Goal: Transaction & Acquisition: Purchase product/service

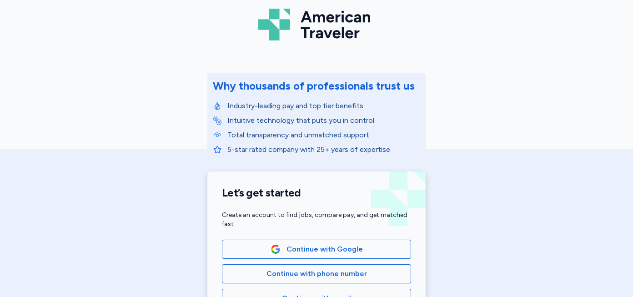
scroll to position [90, 0]
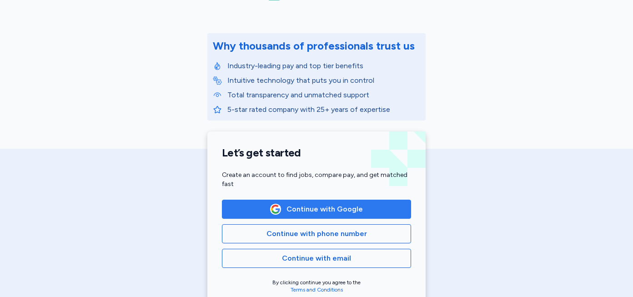
click at [320, 210] on span "Continue with Google" at bounding box center [324, 209] width 76 height 11
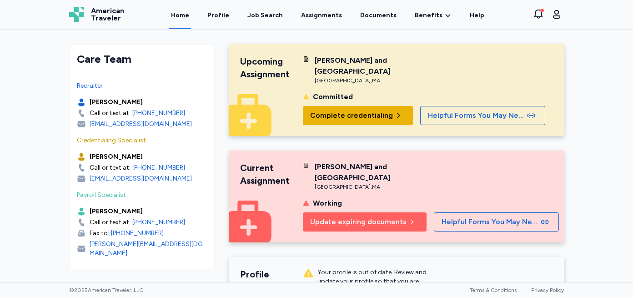
click at [347, 110] on span "Complete credentialing" at bounding box center [351, 115] width 83 height 11
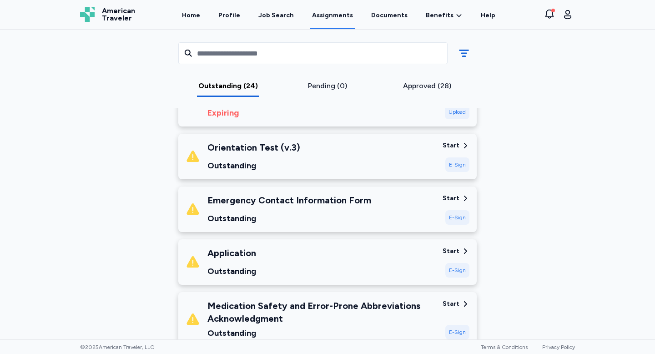
scroll to position [167, 0]
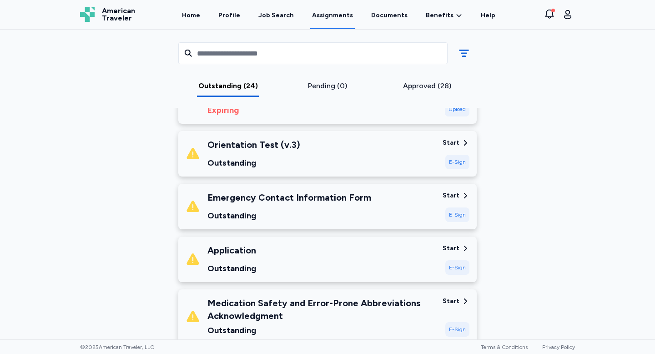
click at [452, 162] on div "E-Sign" at bounding box center [457, 162] width 24 height 15
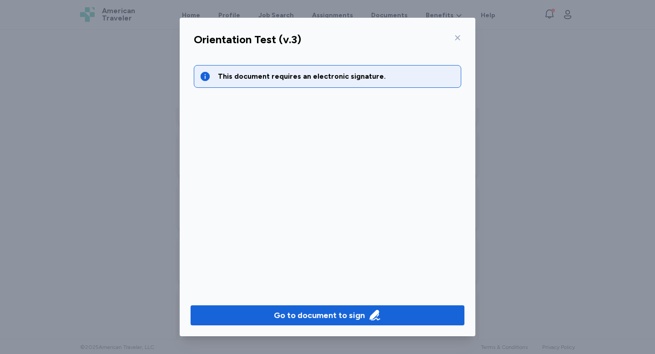
click at [359, 296] on div "Go to document to sign" at bounding box center [319, 315] width 91 height 13
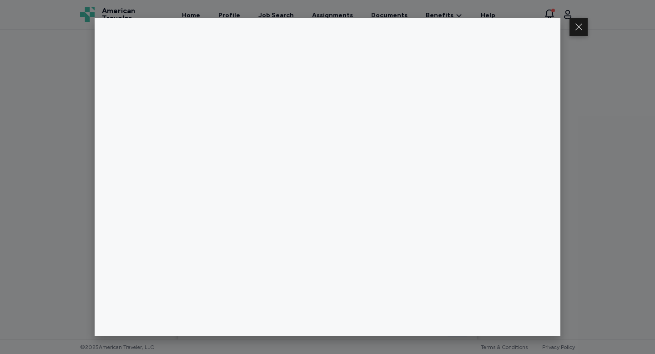
click at [573, 32] on button at bounding box center [578, 27] width 18 height 18
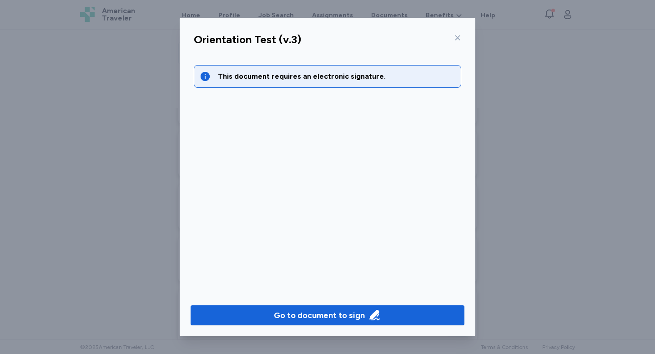
click at [457, 38] on icon at bounding box center [457, 37] width 5 height 5
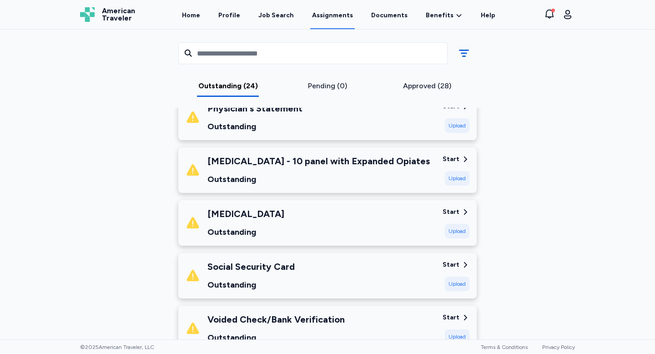
scroll to position [846, 0]
click at [380, 163] on div "[MEDICAL_DATA] - 10 panel with Expanded Opiates" at bounding box center [318, 160] width 222 height 13
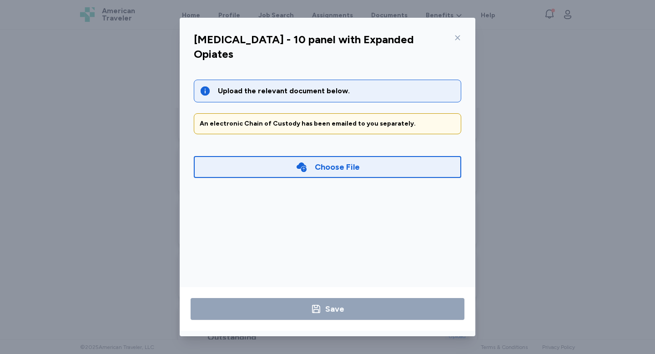
click at [461, 32] on div at bounding box center [455, 37] width 11 height 15
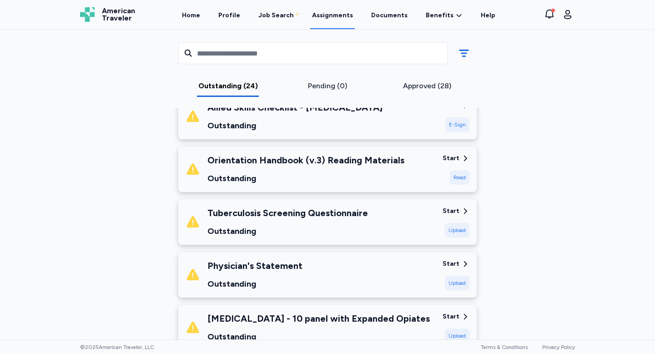
scroll to position [685, 0]
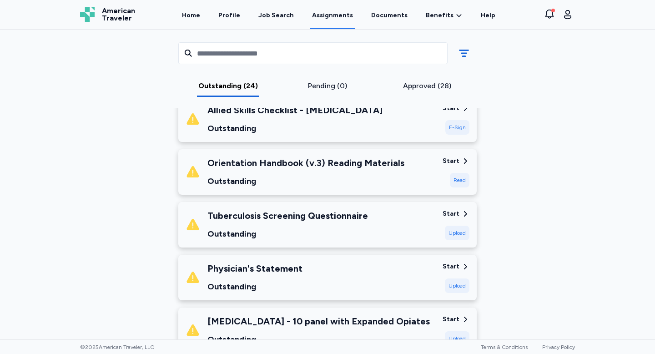
click at [440, 164] on div "Orientation Handbook (v.3) Reading Materials Outstanding Start Read" at bounding box center [327, 171] width 298 height 45
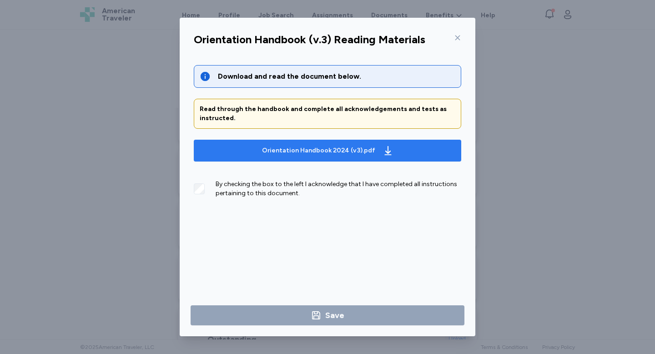
click at [362, 150] on div "Orientation Handbook 2024 (v3).pdf" at bounding box center [318, 150] width 113 height 9
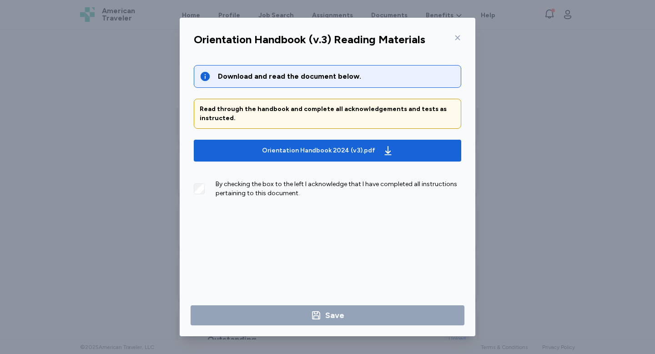
click at [460, 39] on icon at bounding box center [457, 37] width 7 height 7
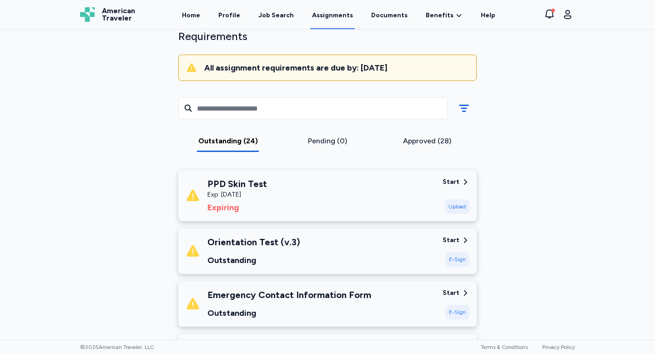
scroll to position [72, 0]
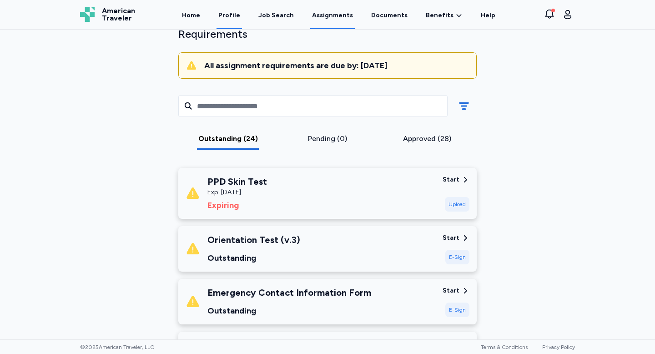
click at [237, 19] on link "Profile" at bounding box center [228, 15] width 25 height 28
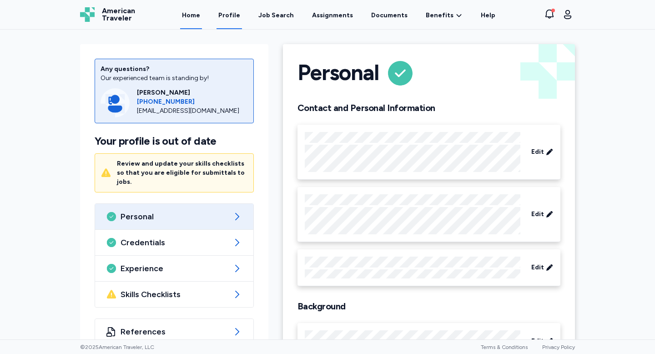
click at [194, 18] on link "Home" at bounding box center [191, 15] width 22 height 28
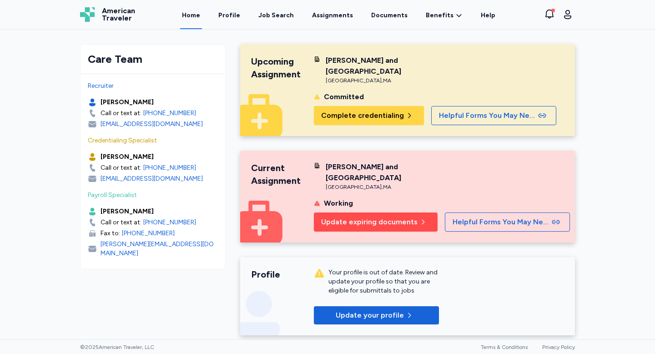
click at [326, 216] on span "Update expiring documents" at bounding box center [369, 221] width 96 height 11
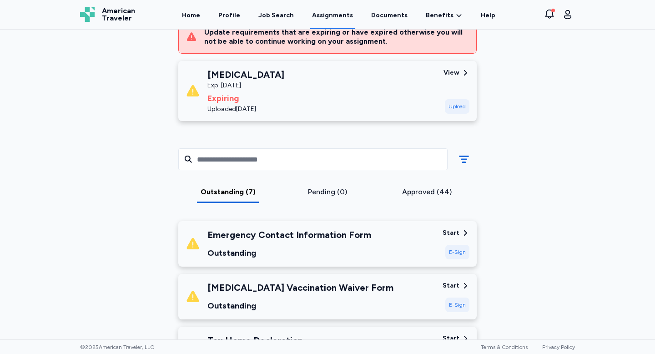
scroll to position [139, 0]
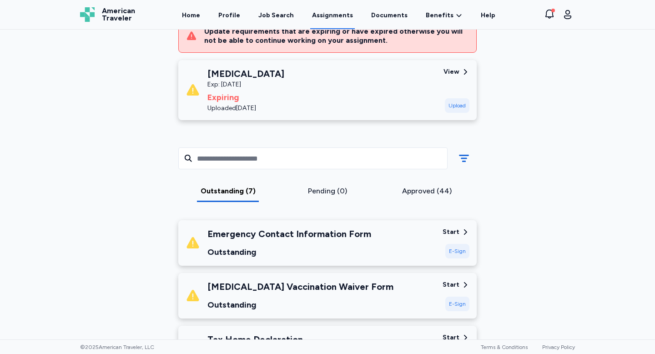
click at [453, 70] on div "View" at bounding box center [451, 71] width 16 height 9
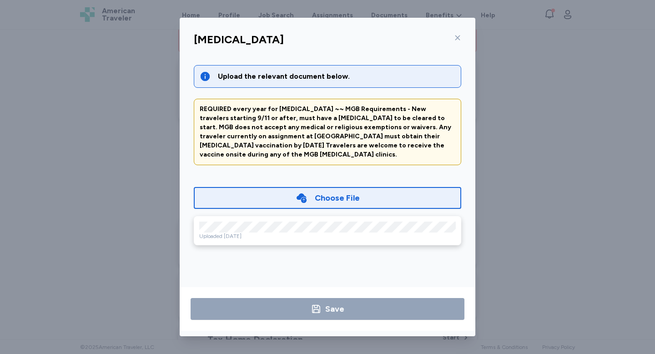
click at [457, 38] on icon at bounding box center [457, 37] width 5 height 5
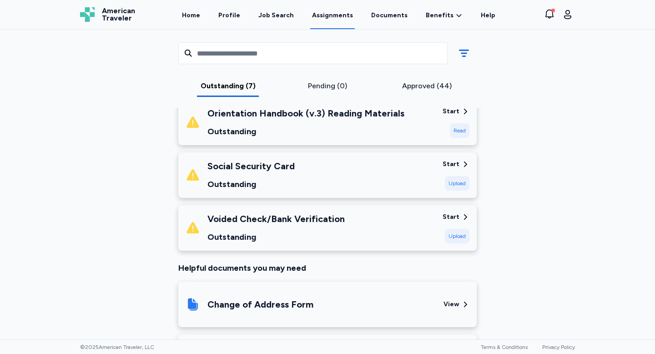
scroll to position [473, 0]
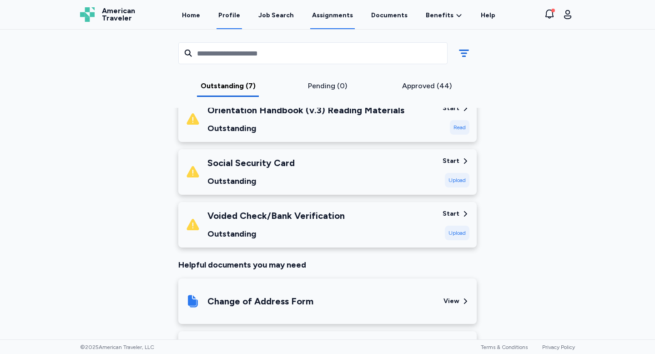
click at [223, 12] on link "Profile" at bounding box center [228, 15] width 25 height 28
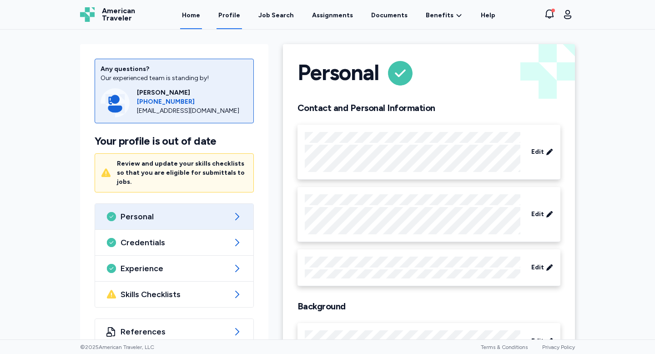
click at [201, 10] on link "Home" at bounding box center [191, 15] width 22 height 28
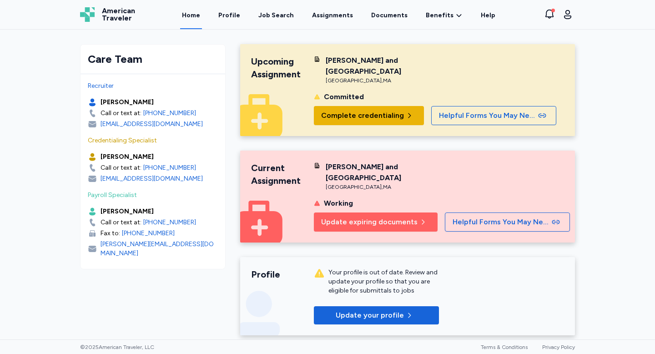
click at [375, 110] on span "Complete credentialing" at bounding box center [362, 115] width 83 height 11
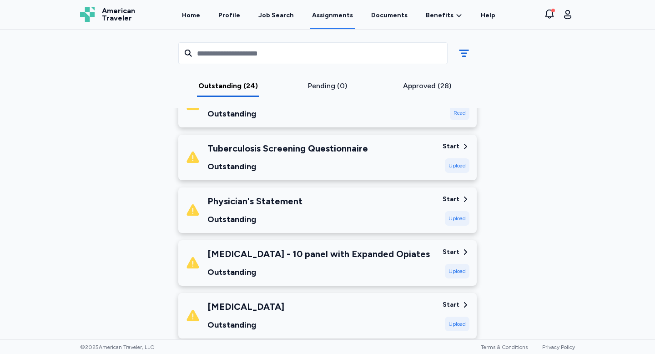
scroll to position [756, 0]
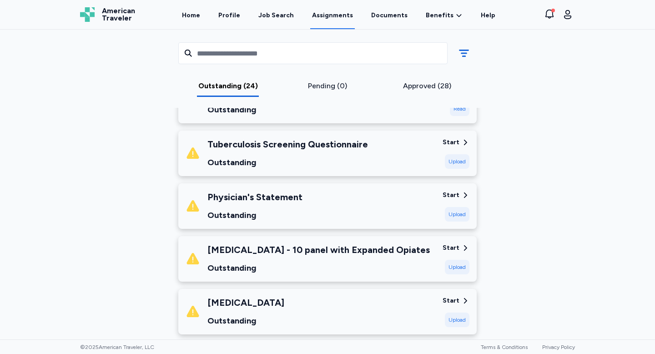
click at [349, 213] on div "Physician's Statement Outstanding" at bounding box center [310, 205] width 250 height 31
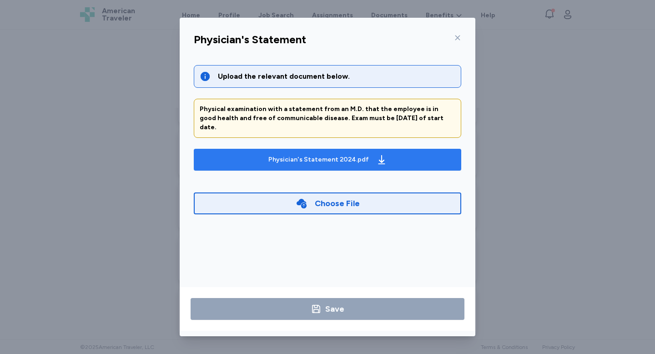
click at [281, 152] on div "Physician's Statement 2024.pdf" at bounding box center [327, 159] width 122 height 15
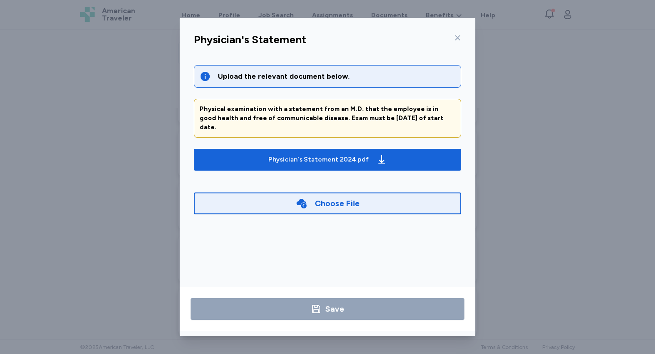
click at [460, 34] on icon at bounding box center [457, 37] width 7 height 7
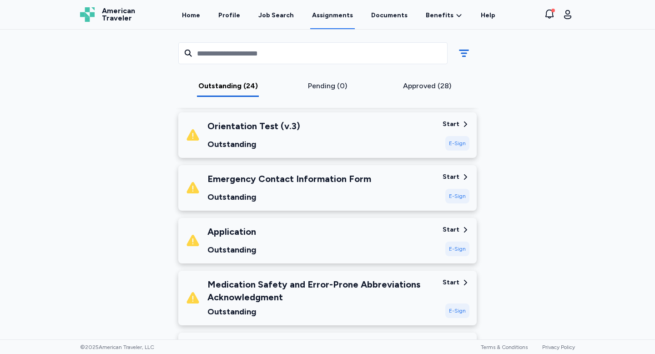
scroll to position [190, 0]
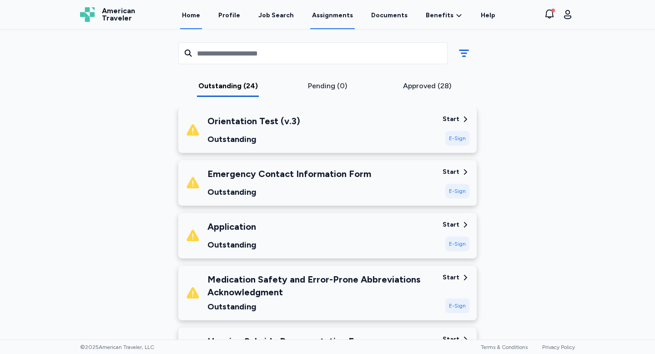
click at [193, 7] on link "Home" at bounding box center [191, 15] width 22 height 28
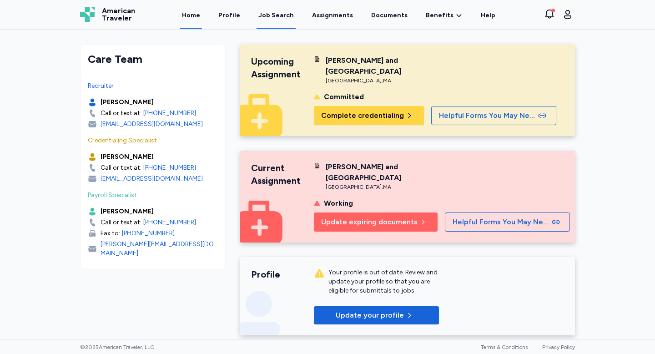
click at [268, 11] on div "Job Search" at bounding box center [275, 15] width 35 height 9
click at [274, 11] on div "Job Search" at bounding box center [275, 15] width 35 height 9
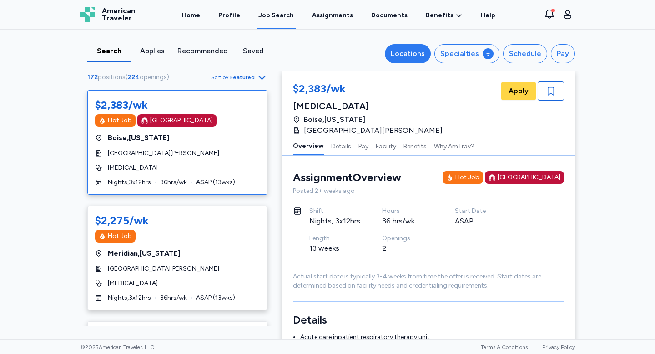
click at [420, 44] on button "Locations" at bounding box center [408, 53] width 46 height 19
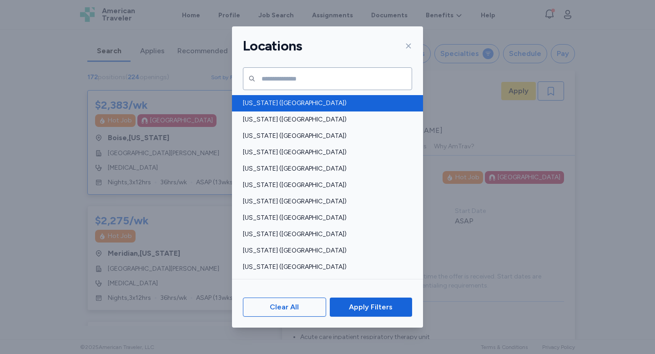
scroll to position [376, 0]
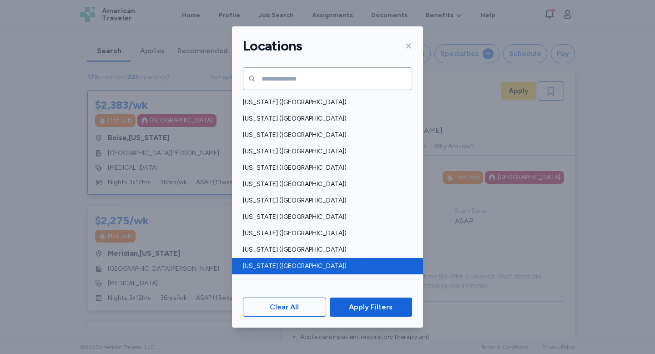
click at [275, 265] on span "[US_STATE] ([GEOGRAPHIC_DATA])" at bounding box center [325, 265] width 164 height 9
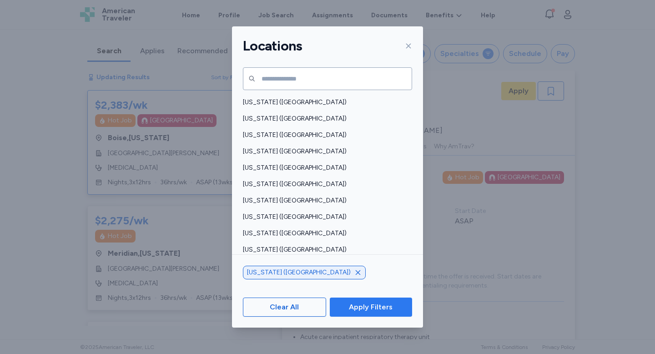
click at [376, 296] on span "Apply Filters" at bounding box center [371, 306] width 44 height 11
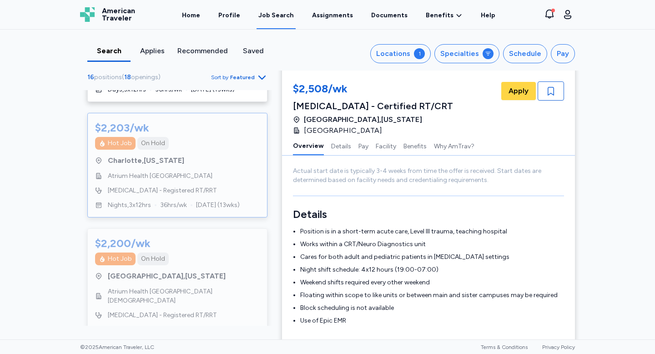
scroll to position [723, 0]
click at [192, 186] on span "[MEDICAL_DATA] - Registered RT/RRT" at bounding box center [162, 189] width 109 height 9
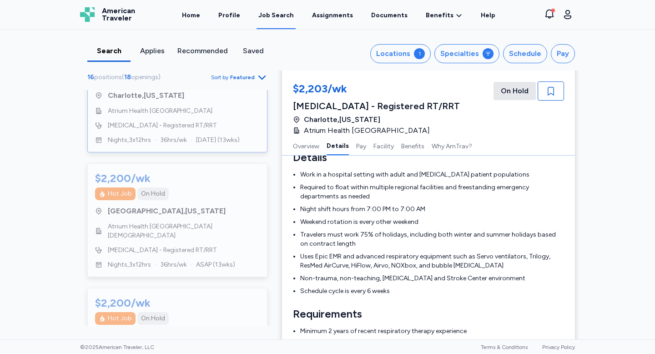
scroll to position [795, 0]
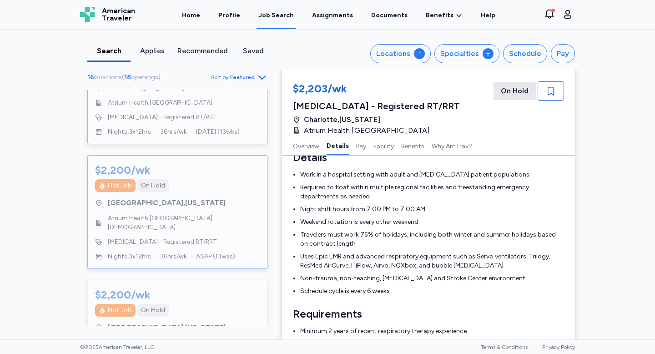
click at [232, 180] on div "Hot Job On Hold" at bounding box center [177, 185] width 165 height 13
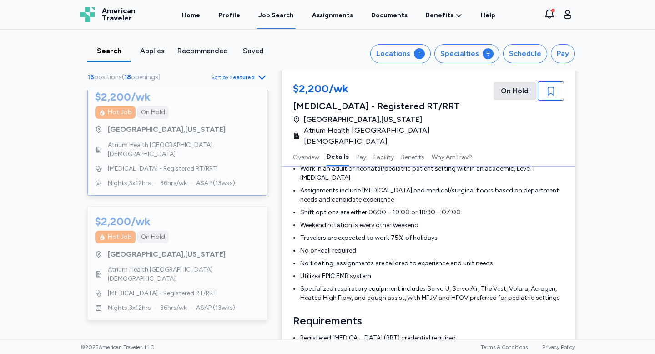
scroll to position [869, 0]
click at [191, 230] on div "Hot Job On Hold" at bounding box center [177, 236] width 165 height 13
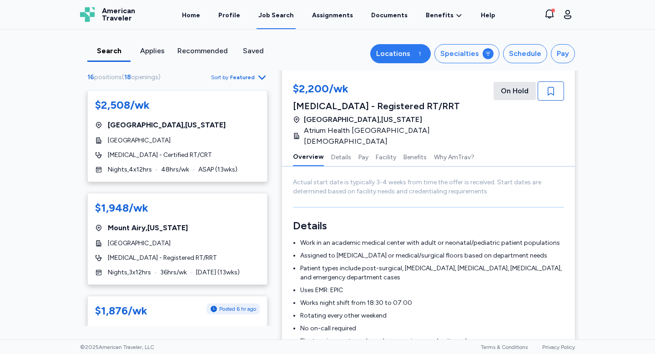
click at [401, 62] on button "Locations 1" at bounding box center [400, 53] width 60 height 19
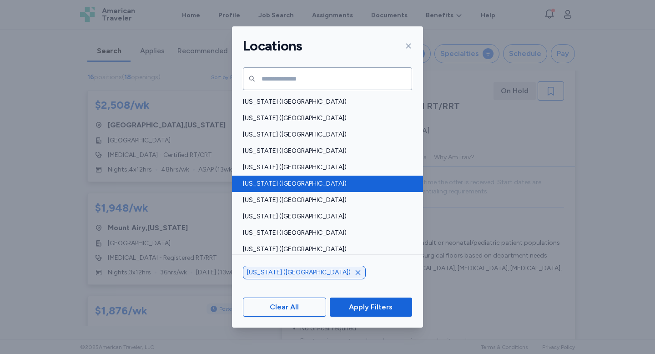
scroll to position [72, 0]
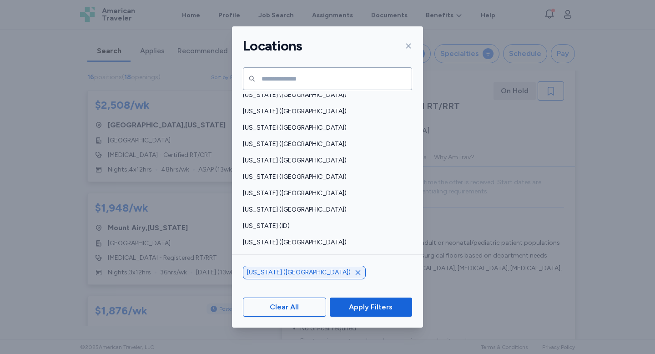
click at [354, 273] on icon "button" at bounding box center [357, 272] width 7 height 7
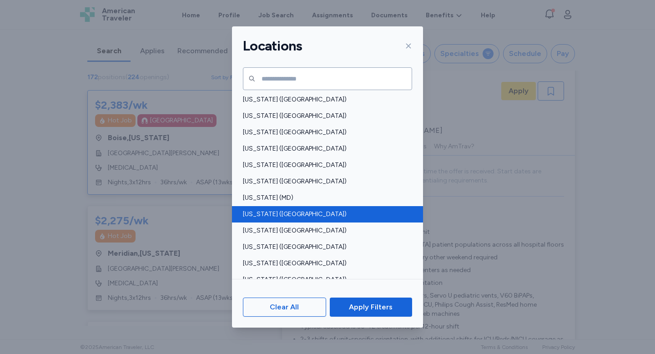
scroll to position [1, 0]
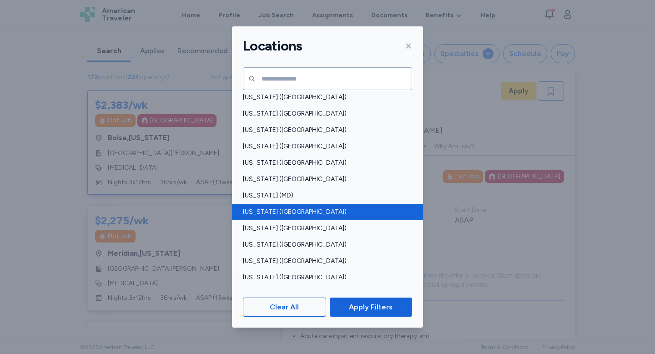
click at [281, 211] on span "[US_STATE] ([GEOGRAPHIC_DATA])" at bounding box center [325, 211] width 164 height 9
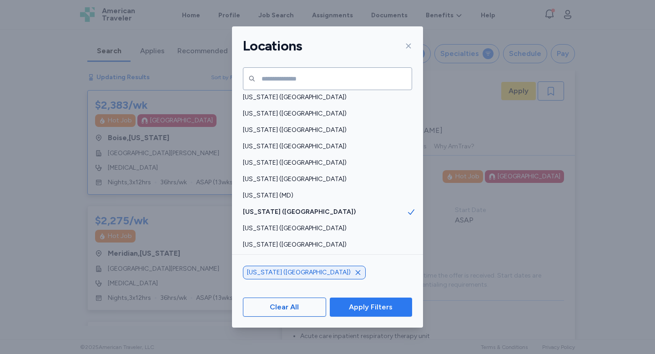
click at [382, 296] on span "Apply Filters" at bounding box center [371, 306] width 44 height 11
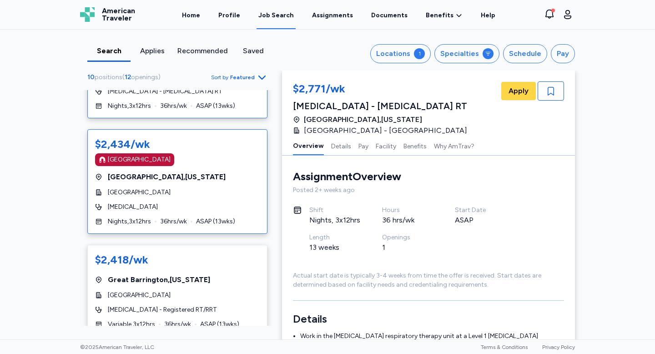
scroll to position [64, 0]
click at [170, 198] on div "$2,434/wk [GEOGRAPHIC_DATA] [GEOGRAPHIC_DATA] , [US_STATE][GEOGRAPHIC_DATA] [ME…" at bounding box center [177, 181] width 180 height 105
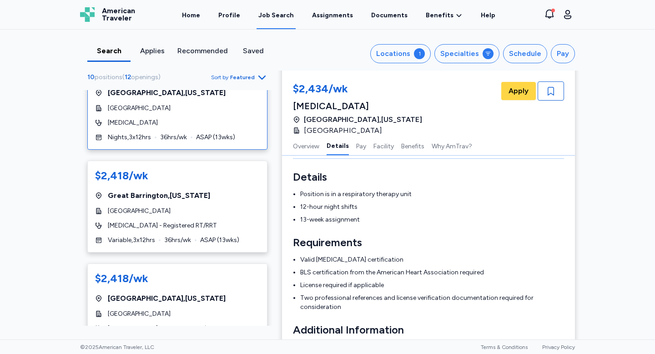
scroll to position [162, 0]
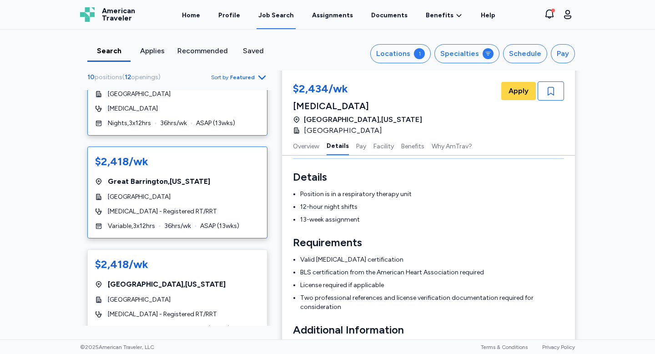
click at [206, 193] on div "[GEOGRAPHIC_DATA]" at bounding box center [177, 196] width 165 height 9
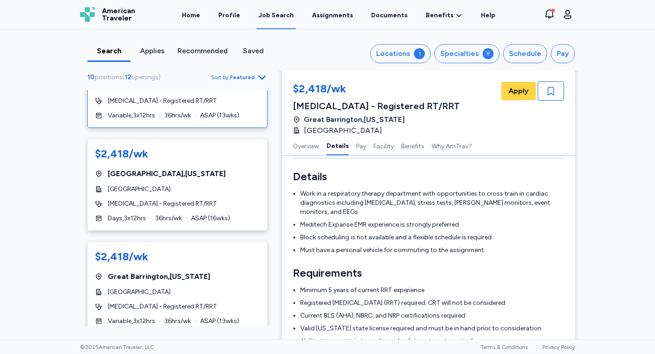
scroll to position [290, 0]
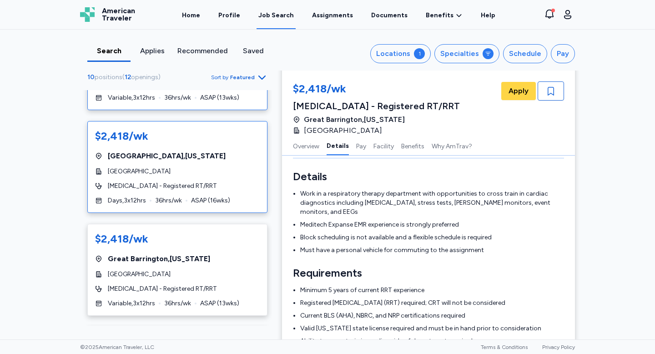
click at [219, 161] on div "[GEOGRAPHIC_DATA] , [US_STATE]" at bounding box center [177, 155] width 165 height 11
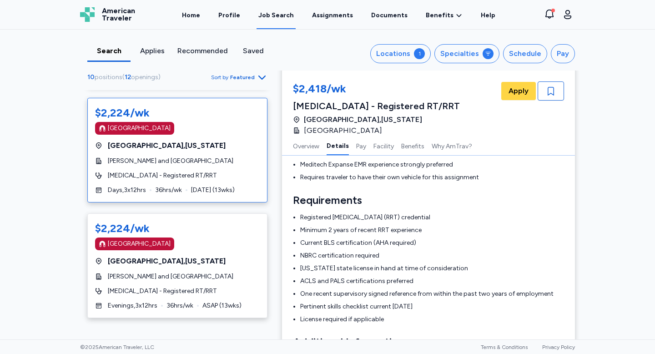
scroll to position [519, 0]
click at [211, 232] on div "$2,224/wk" at bounding box center [177, 227] width 165 height 15
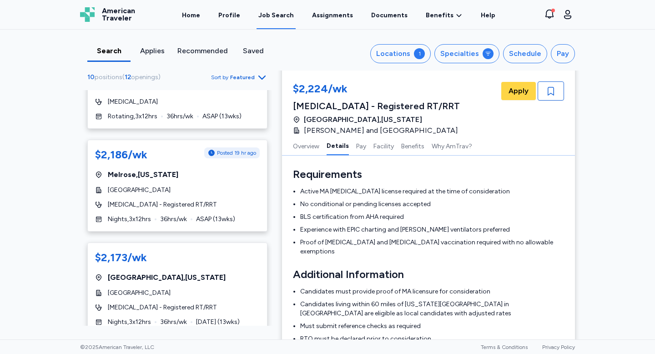
scroll to position [843, 0]
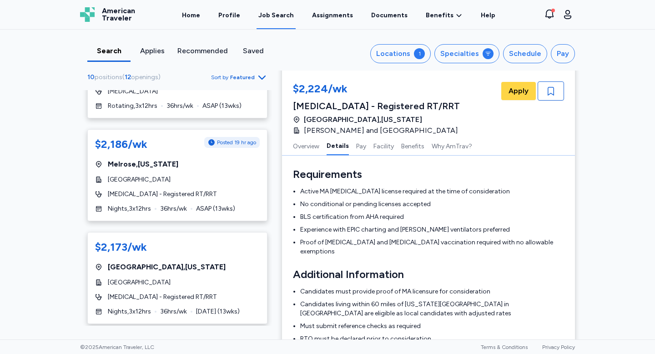
click at [195, 240] on div "$2,173/wk" at bounding box center [177, 247] width 165 height 15
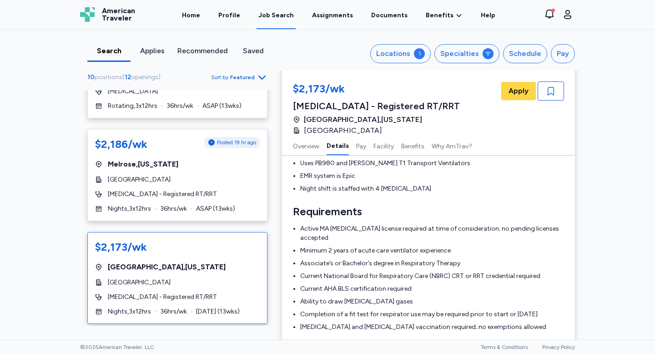
scroll to position [222, 0]
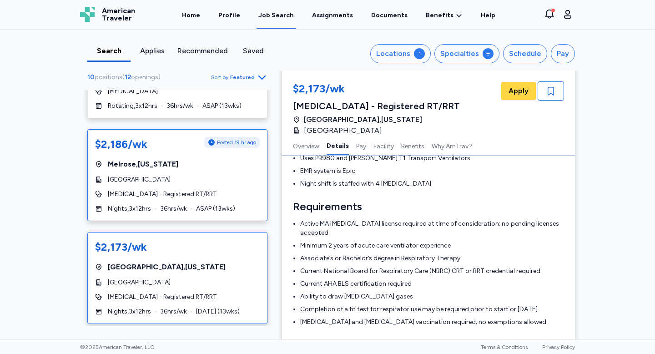
click at [220, 204] on span "ASAP ( 13 wks)" at bounding box center [215, 208] width 39 height 9
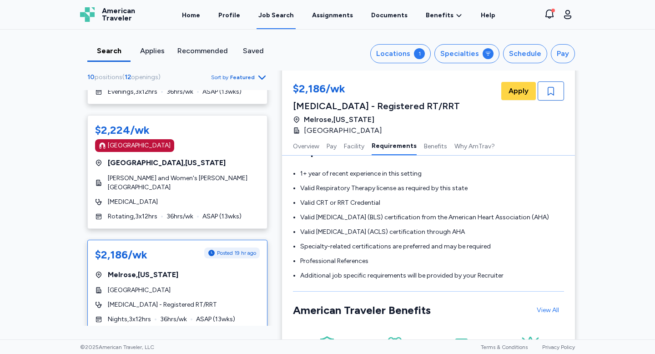
scroll to position [732, 0]
